Goal: Task Accomplishment & Management: Manage account settings

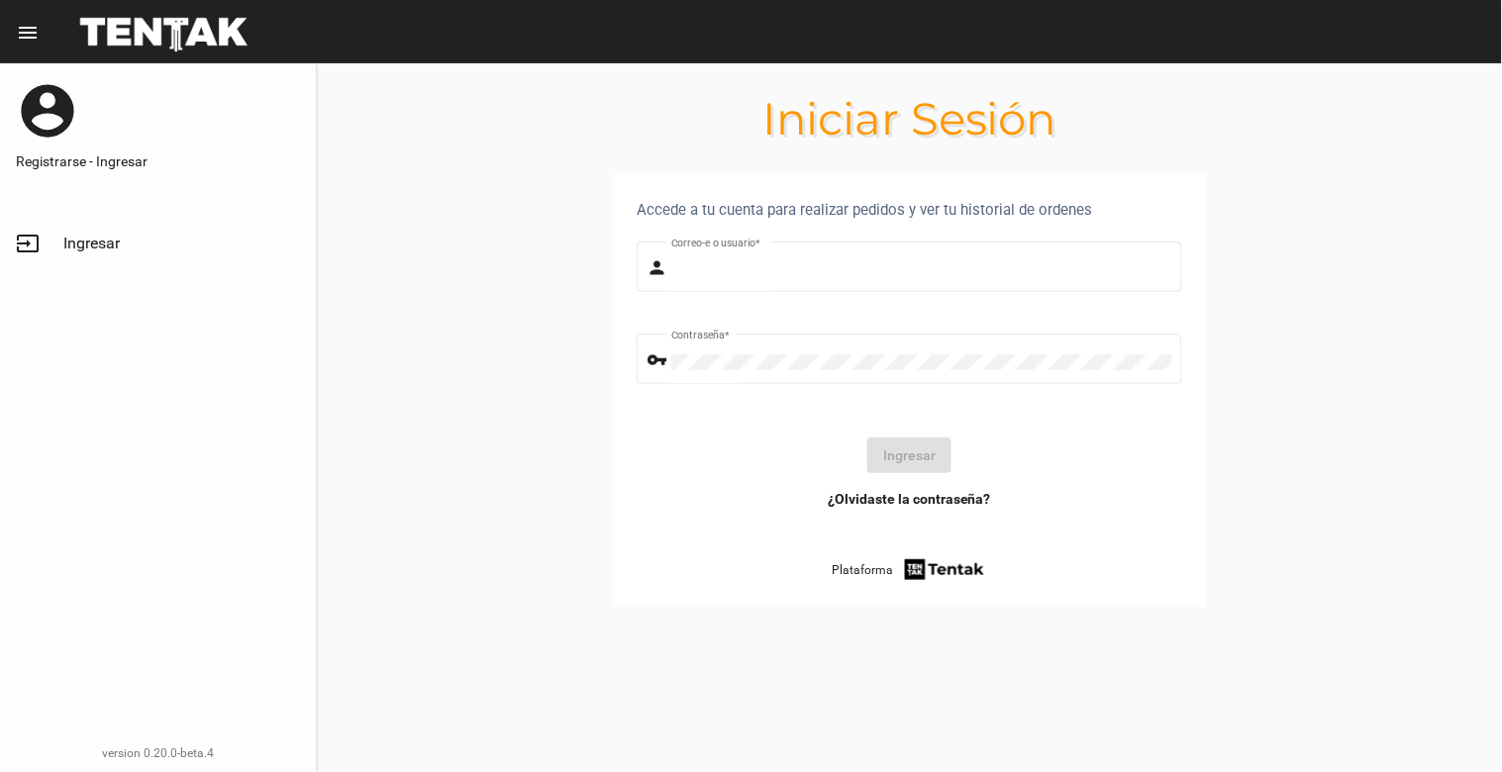
type input "[EMAIL_ADDRESS][DOMAIN_NAME]"
click at [907, 471] on button "Ingresar" at bounding box center [909, 456] width 84 height 36
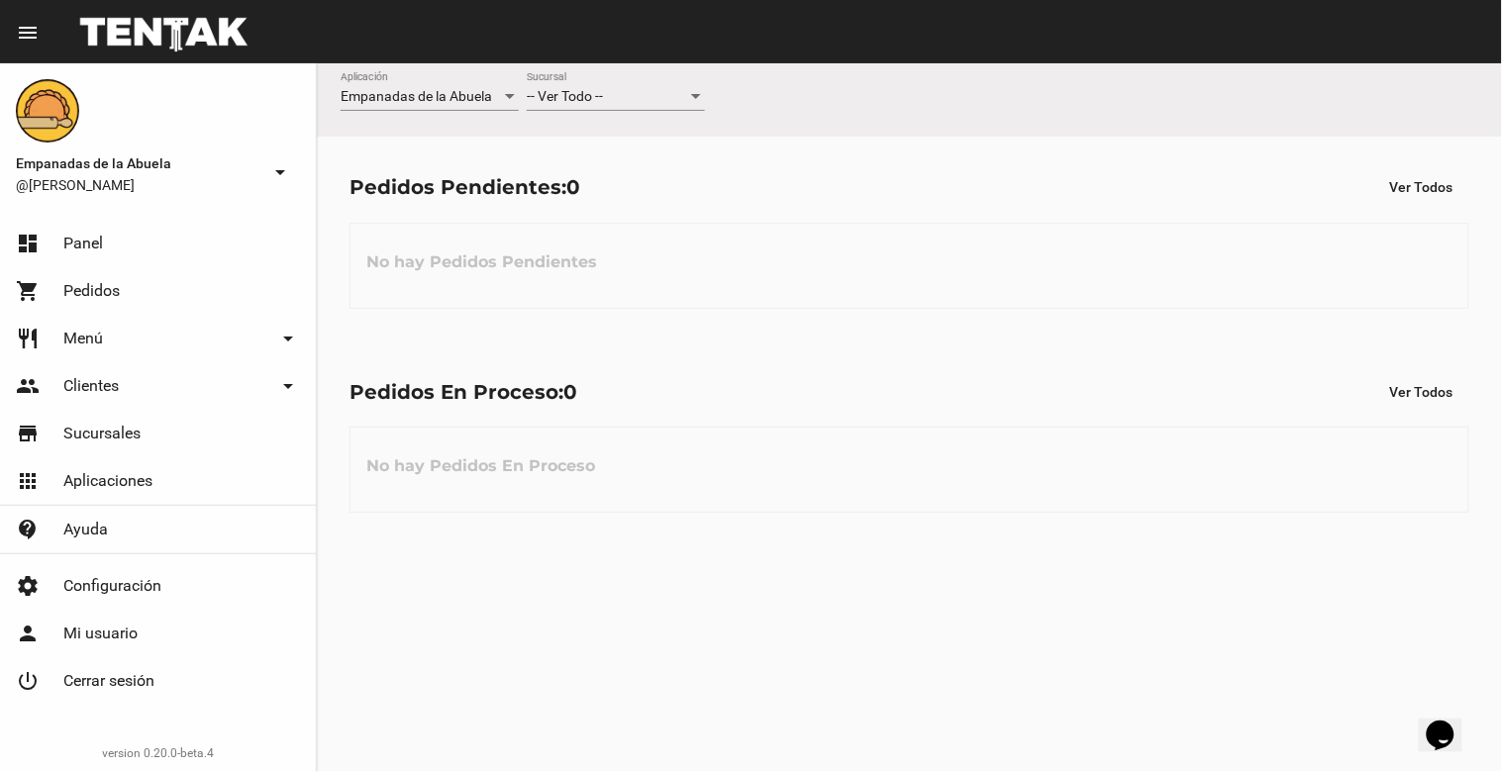
click at [697, 96] on div at bounding box center [696, 96] width 10 height 5
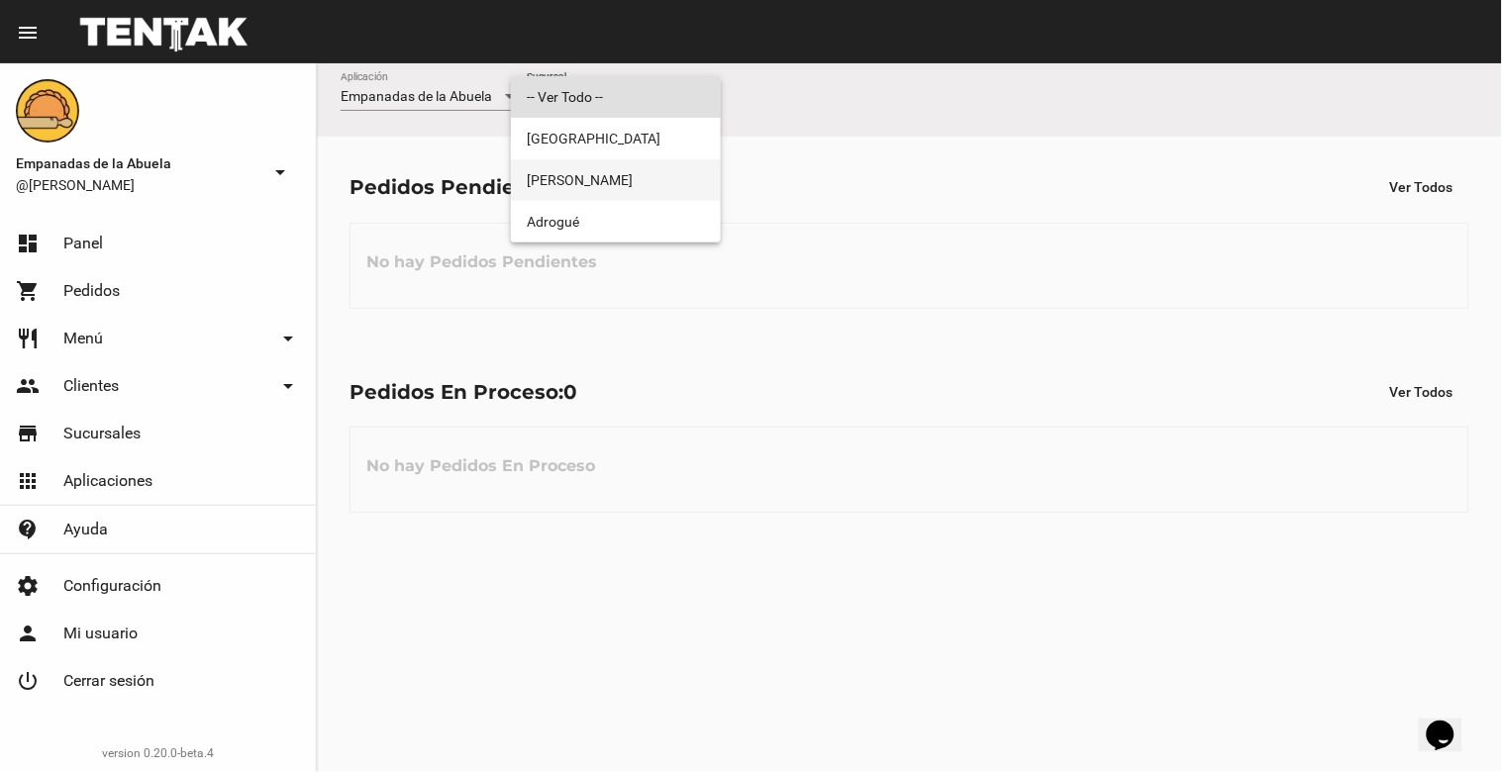
click at [646, 181] on span "[PERSON_NAME]" at bounding box center [616, 180] width 178 height 42
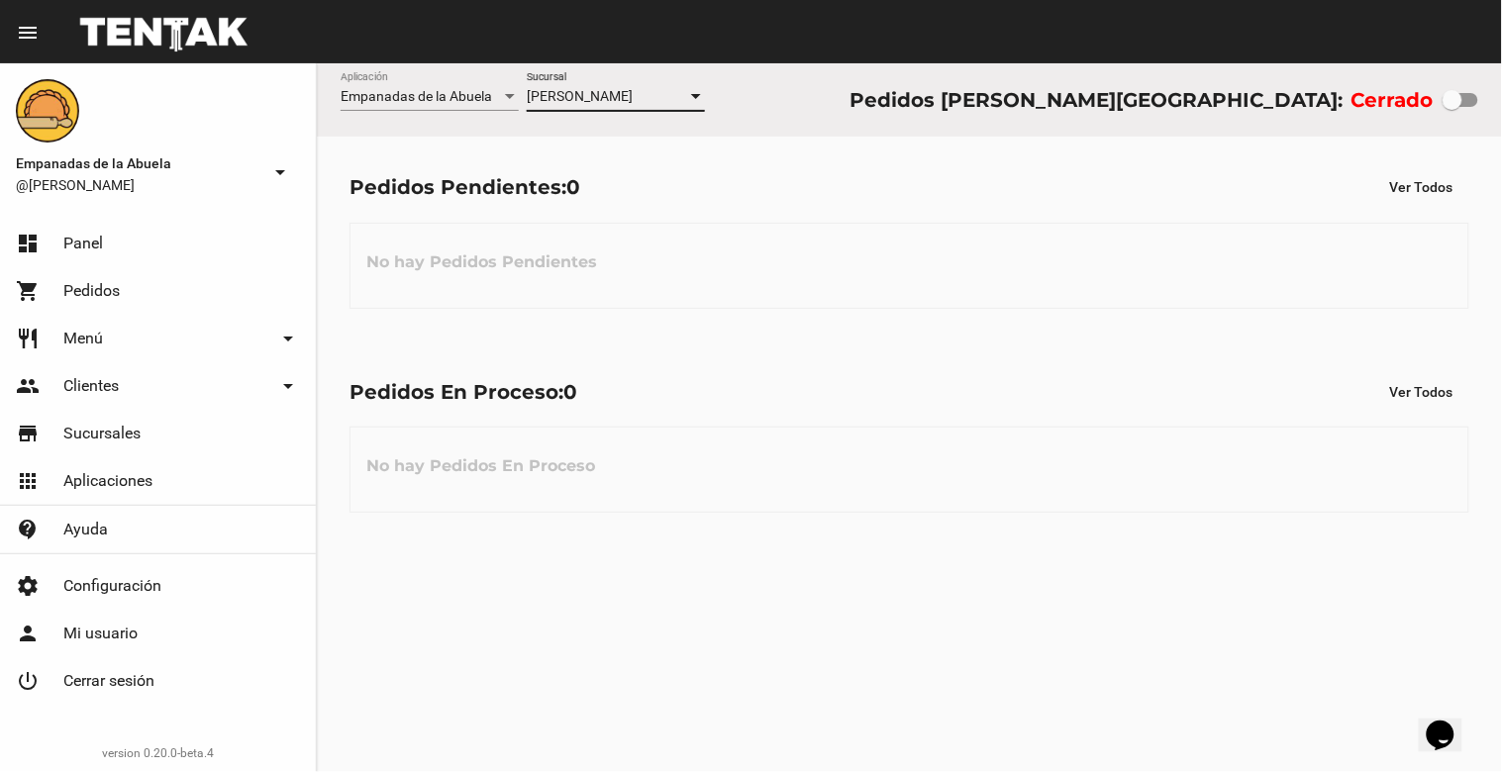
click at [1456, 109] on div at bounding box center [1453, 100] width 20 height 20
click at [1453, 108] on input "checkbox" at bounding box center [1452, 107] width 1 height 1
checkbox input "true"
click at [693, 105] on div "[PERSON_NAME] Sucursal" at bounding box center [616, 91] width 178 height 39
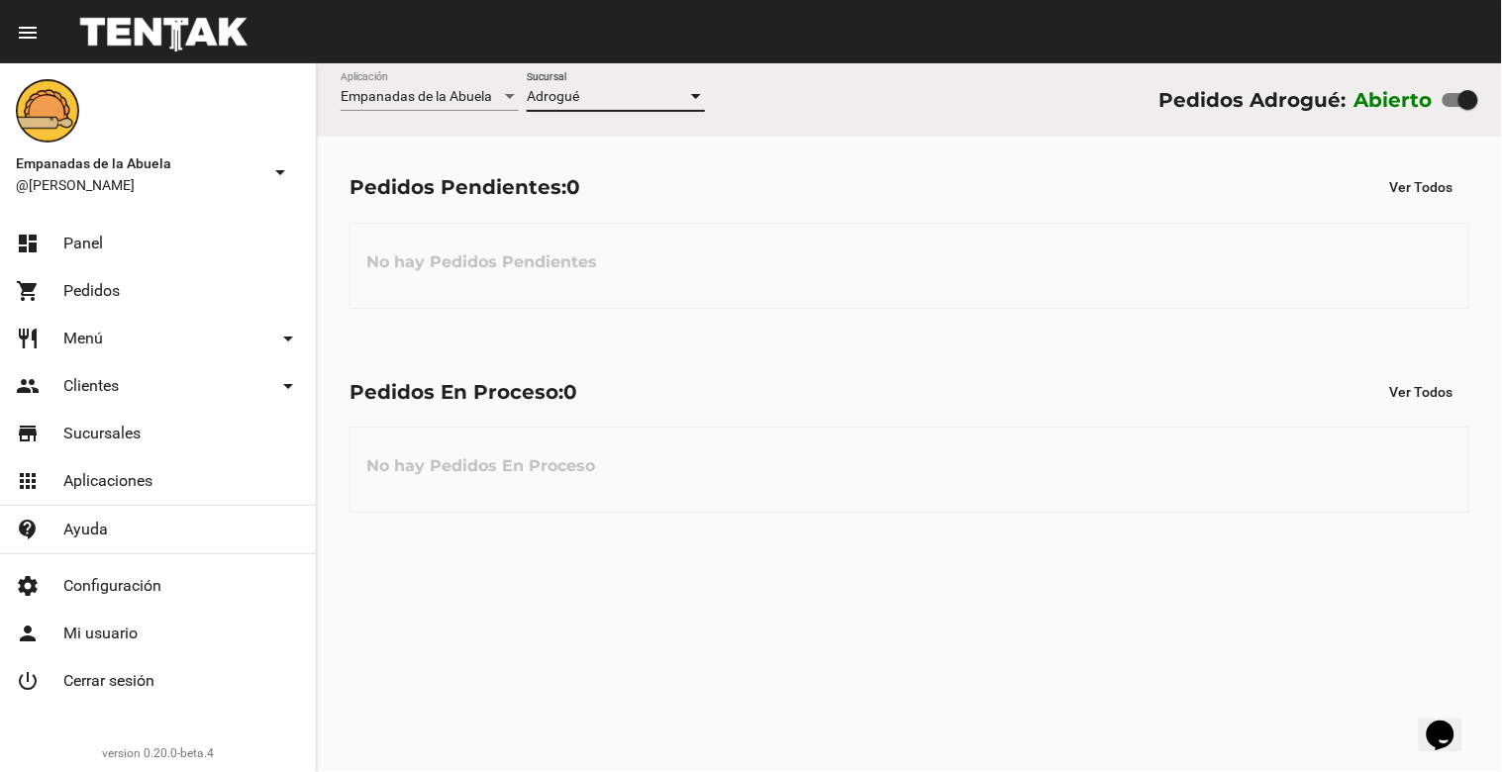
click at [700, 99] on div at bounding box center [696, 96] width 10 height 5
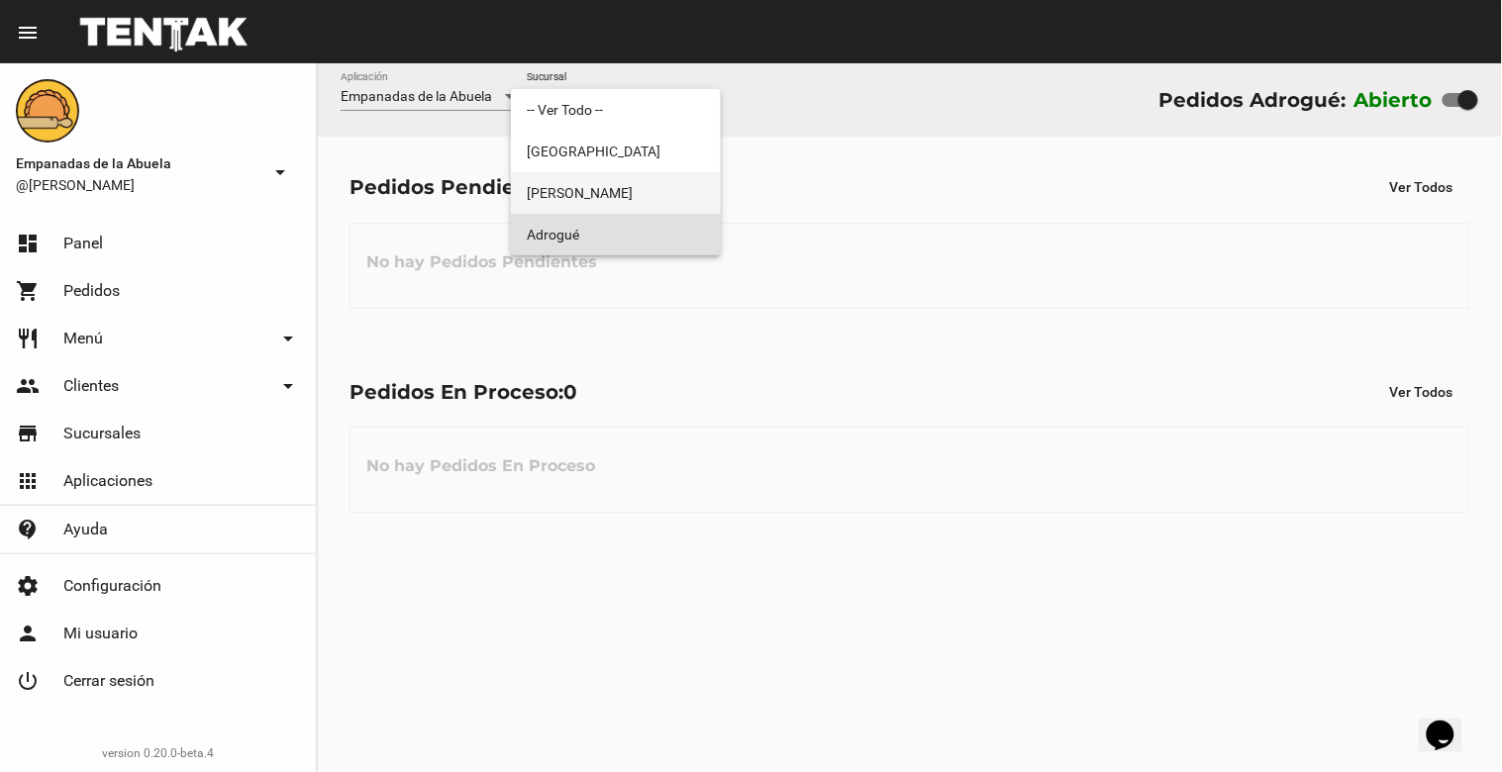
click at [675, 184] on span "[PERSON_NAME]" at bounding box center [616, 193] width 178 height 42
